Goal: Information Seeking & Learning: Learn about a topic

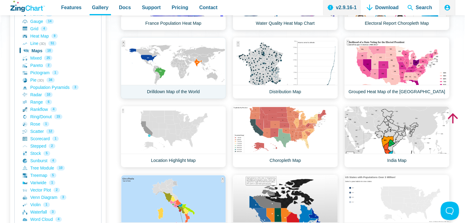
click at [192, 59] on link "Drilldown Map of the World" at bounding box center [173, 68] width 105 height 62
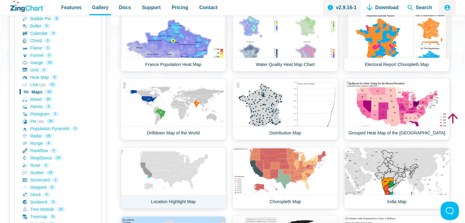
scroll to position [164, 0]
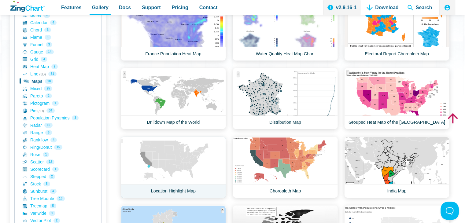
click at [159, 157] on link "Location Highlight Map" at bounding box center [173, 168] width 105 height 62
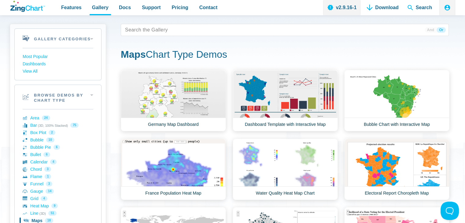
scroll to position [0, 0]
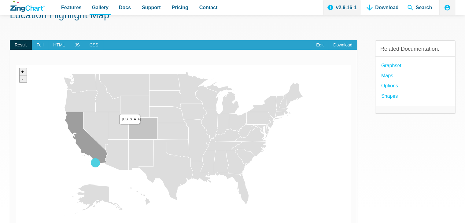
scroll to position [61, 0]
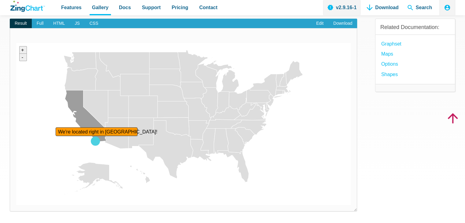
click at [16, 205] on area "We're located right in San Diego!" at bounding box center [16, 205] width 0 height 0
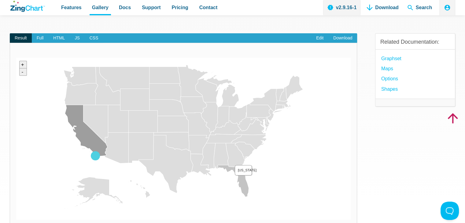
scroll to position [31, 0]
